Goal: Task Accomplishment & Management: Use online tool/utility

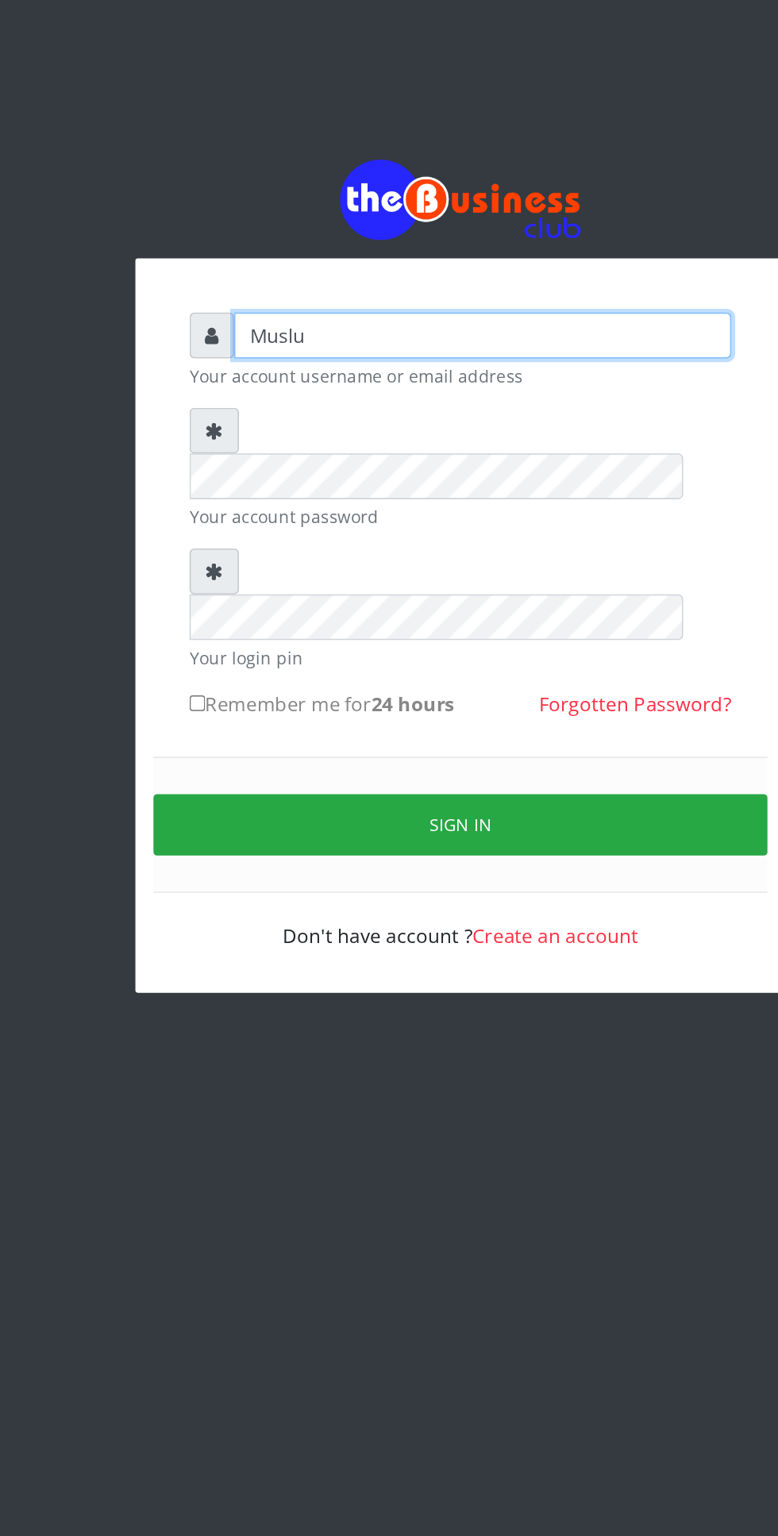
type input "Musluky"
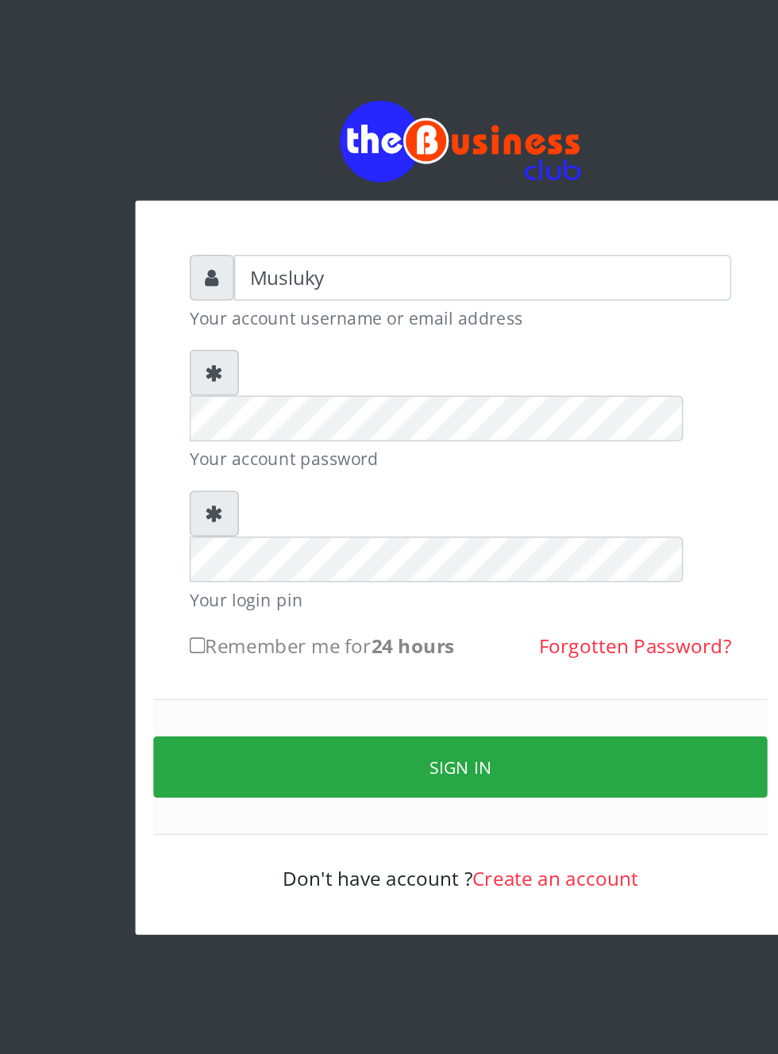
click at [310, 309] on form "Musluky Your account username or email address Your account password Your login…" at bounding box center [388, 396] width 357 height 421
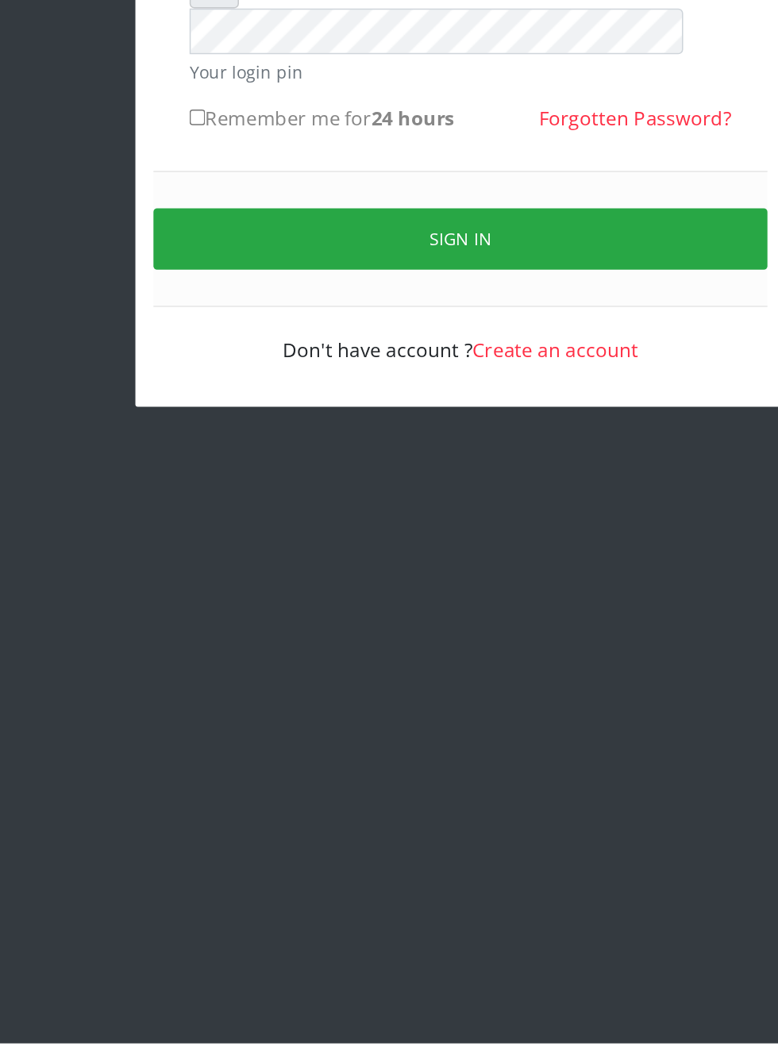
click at [401, 503] on button "Sign in" at bounding box center [389, 523] width 405 height 40
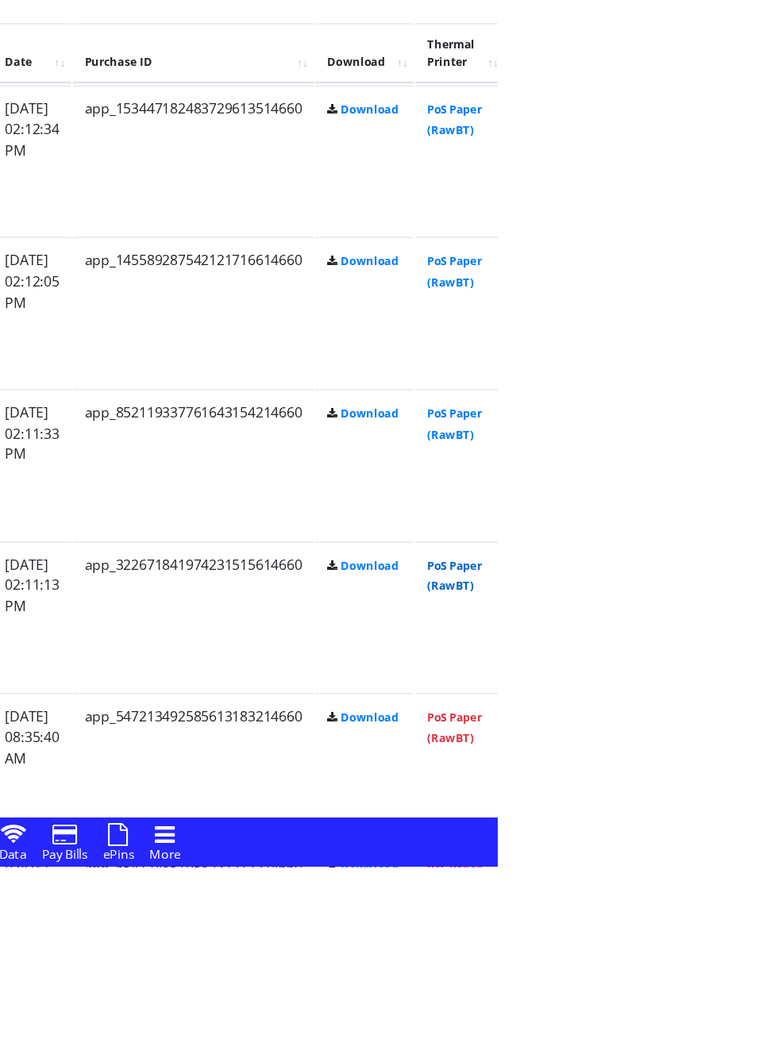
click at [765, 806] on link "PoS Paper (RawBT)" at bounding box center [743, 816] width 44 height 29
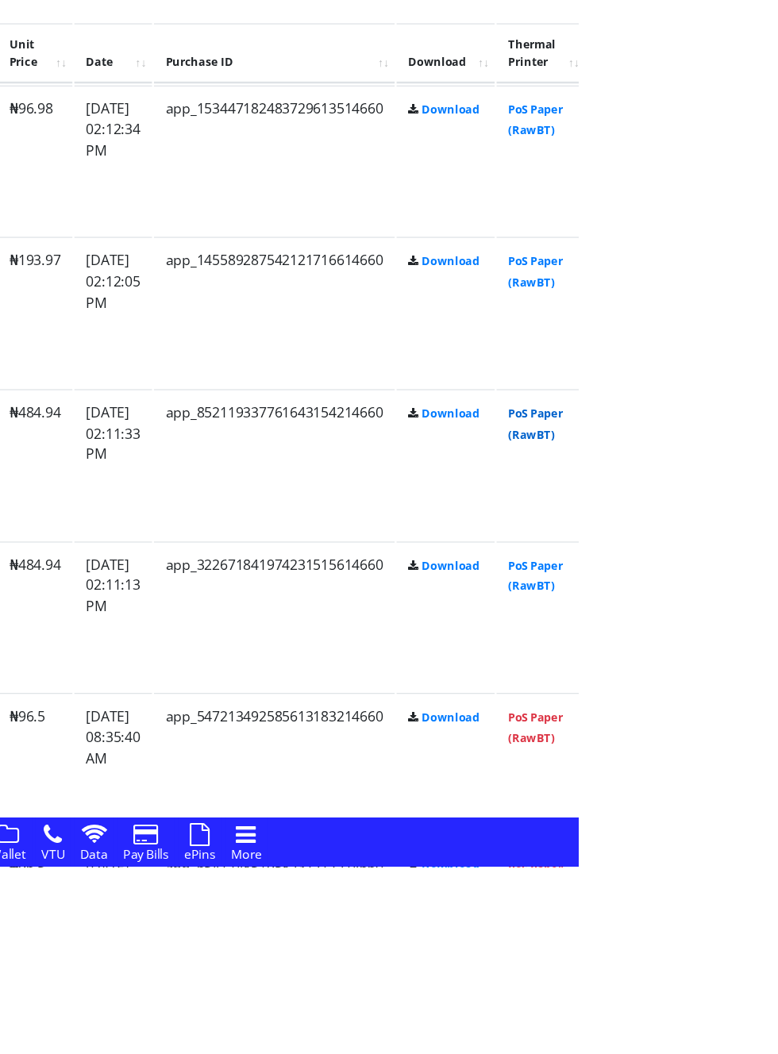
click at [765, 702] on link "PoS Paper (RawBT)" at bounding box center [743, 691] width 44 height 29
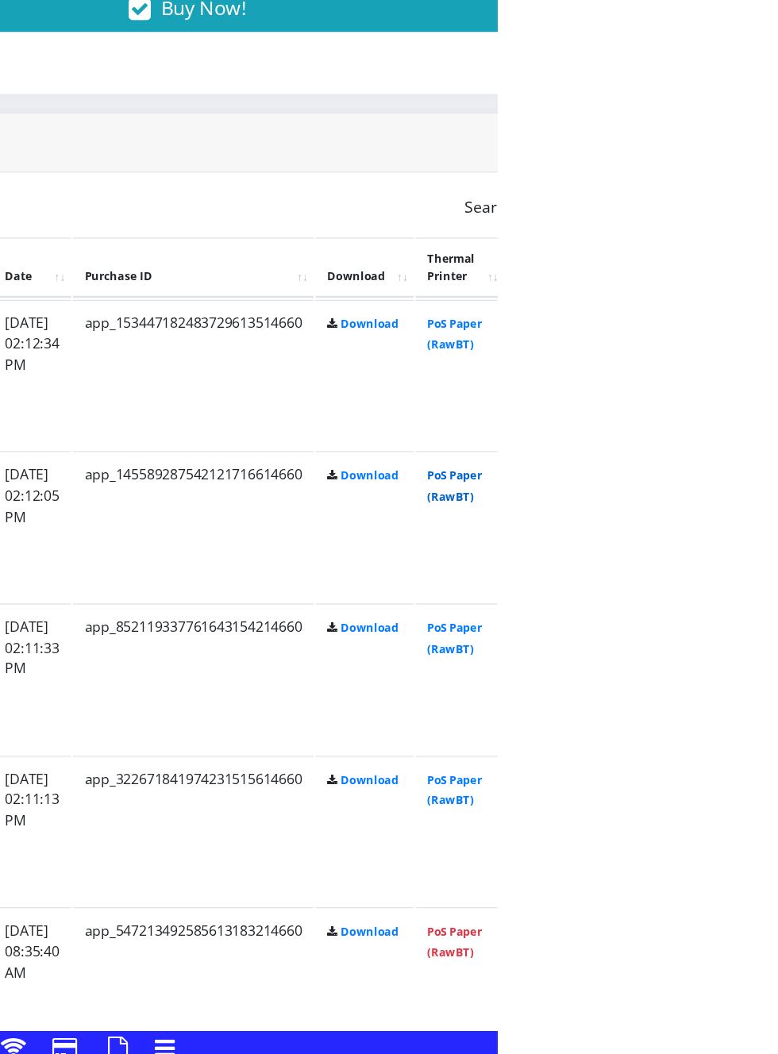
click at [765, 558] on link "PoS Paper (RawBT)" at bounding box center [743, 566] width 44 height 29
click at [765, 434] on link "PoS Paper (RawBT)" at bounding box center [743, 443] width 44 height 29
